Goal: Find specific page/section: Find specific page/section

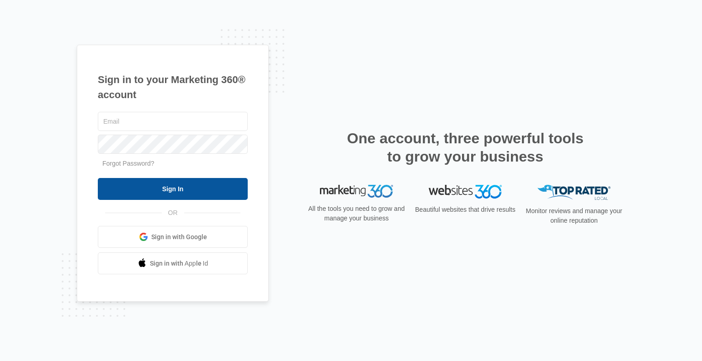
type input "[EMAIL_ADDRESS][DOMAIN_NAME]"
click at [169, 188] on input "Sign In" at bounding box center [173, 189] width 150 height 22
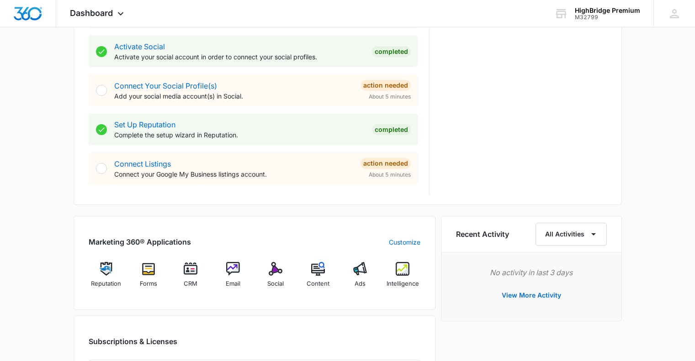
scroll to position [457, 0]
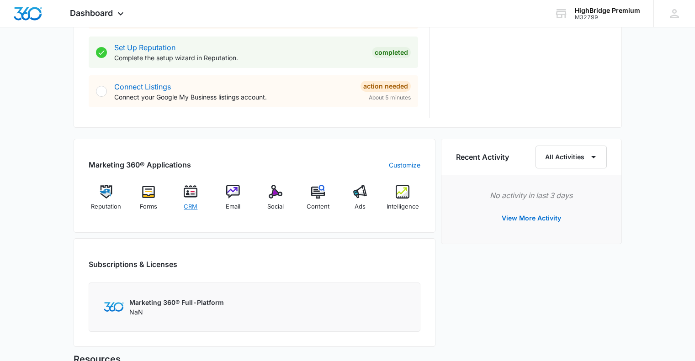
click at [191, 197] on img at bounding box center [191, 192] width 14 height 14
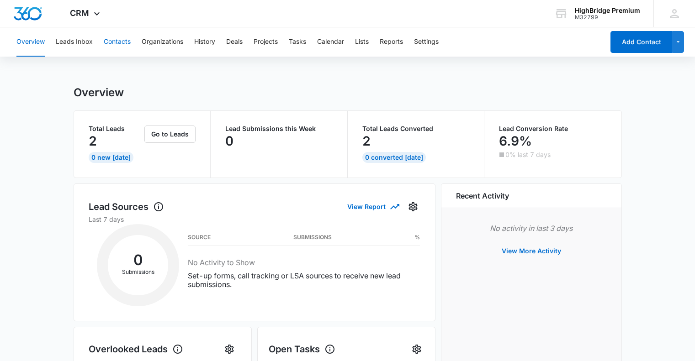
click at [115, 40] on button "Contacts" at bounding box center [117, 41] width 27 height 29
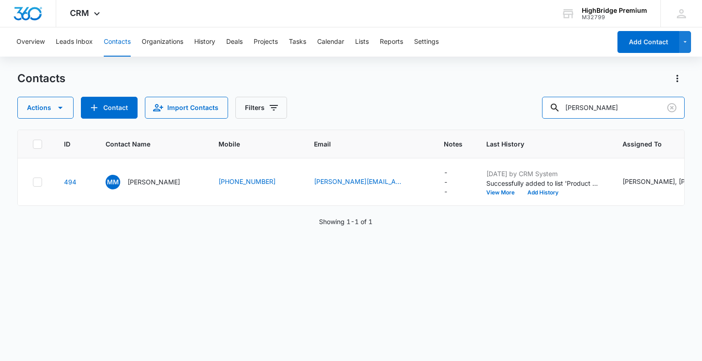
drag, startPoint x: 621, startPoint y: 107, endPoint x: 548, endPoint y: 115, distance: 73.0
click at [548, 115] on div "Actions Contact Import Contacts Filters [PERSON_NAME]" at bounding box center [350, 108] width 667 height 22
type input "[PERSON_NAME]"
